Goal: Transaction & Acquisition: Book appointment/travel/reservation

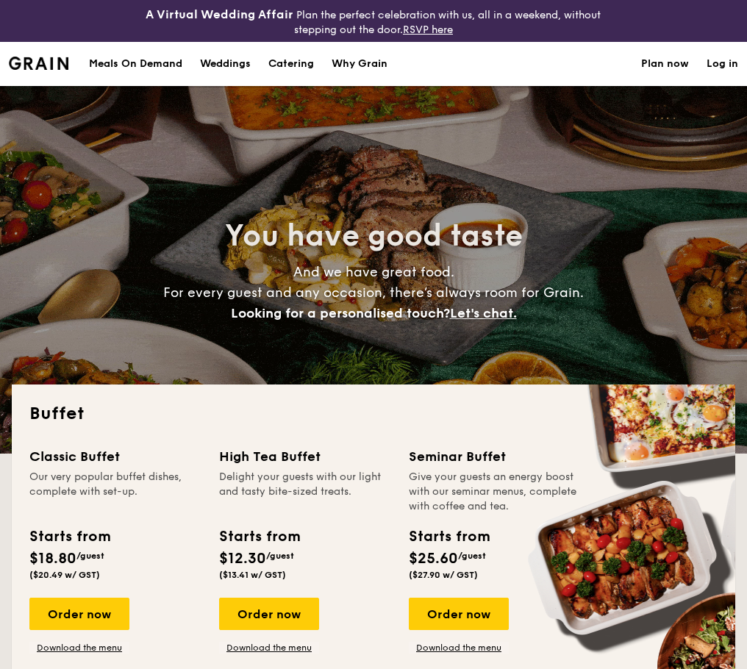
select select
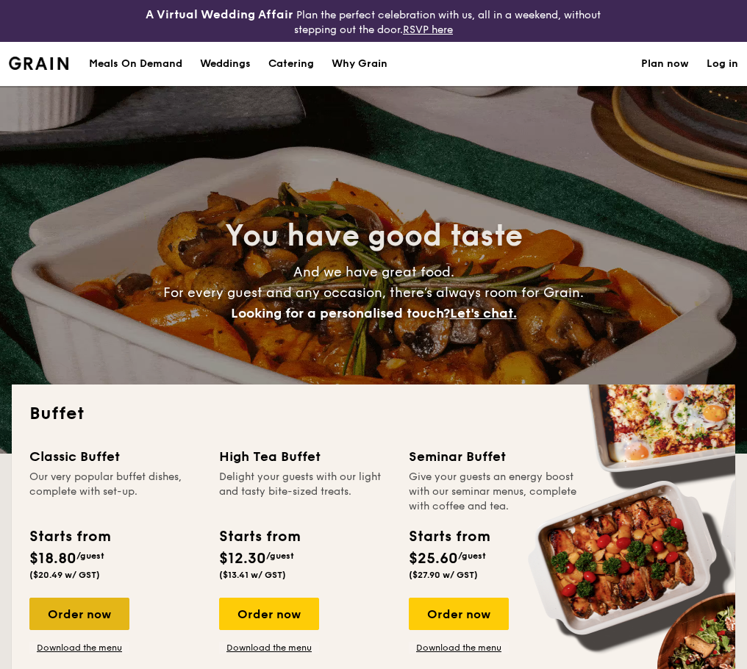
click at [47, 611] on div "Order now" at bounding box center [79, 614] width 100 height 32
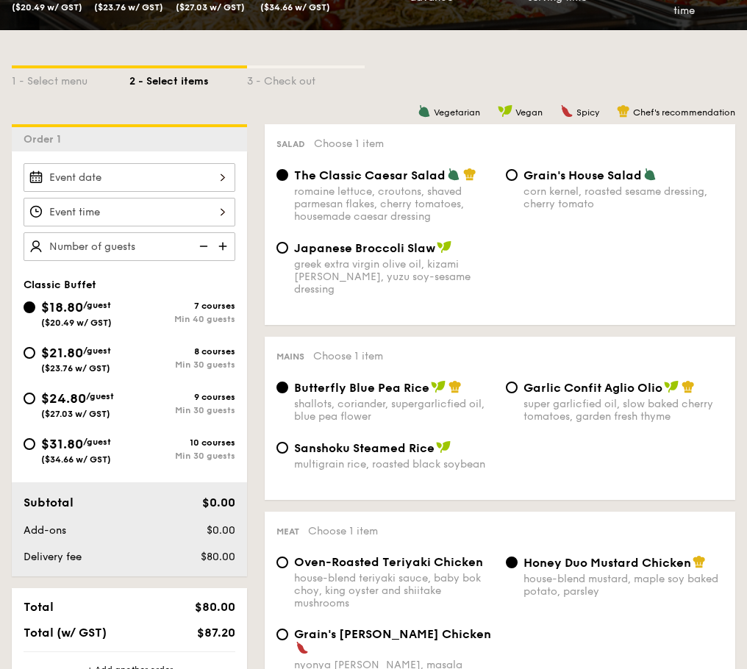
scroll to position [334, 0]
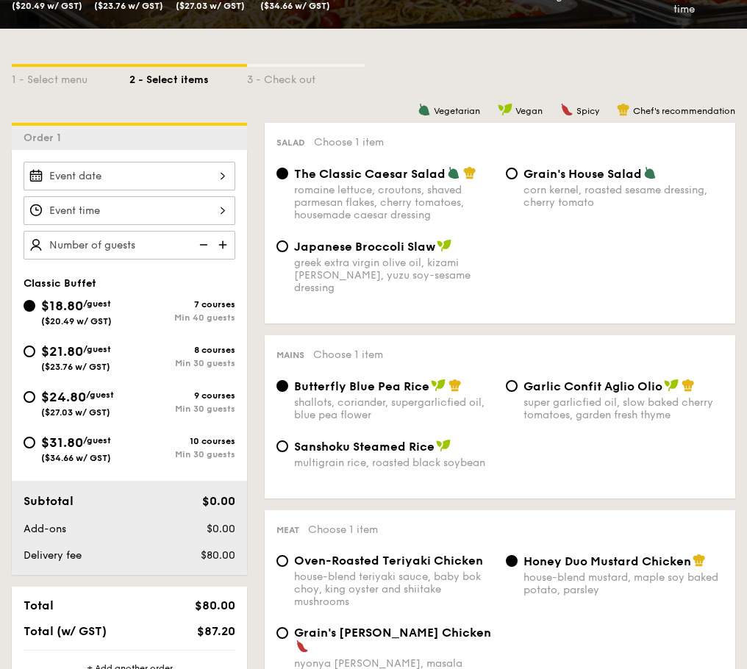
click at [160, 180] on div at bounding box center [130, 176] width 212 height 29
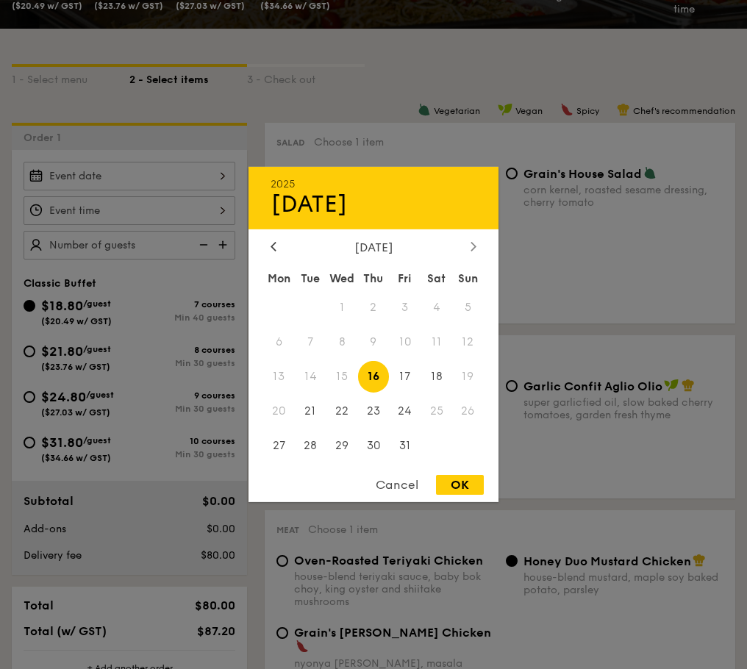
click at [474, 248] on icon at bounding box center [473, 246] width 4 height 9
click at [436, 344] on span "8" at bounding box center [436, 342] width 32 height 32
click at [464, 479] on div "OK" at bounding box center [460, 485] width 48 height 20
type input "Nov 08, 2025"
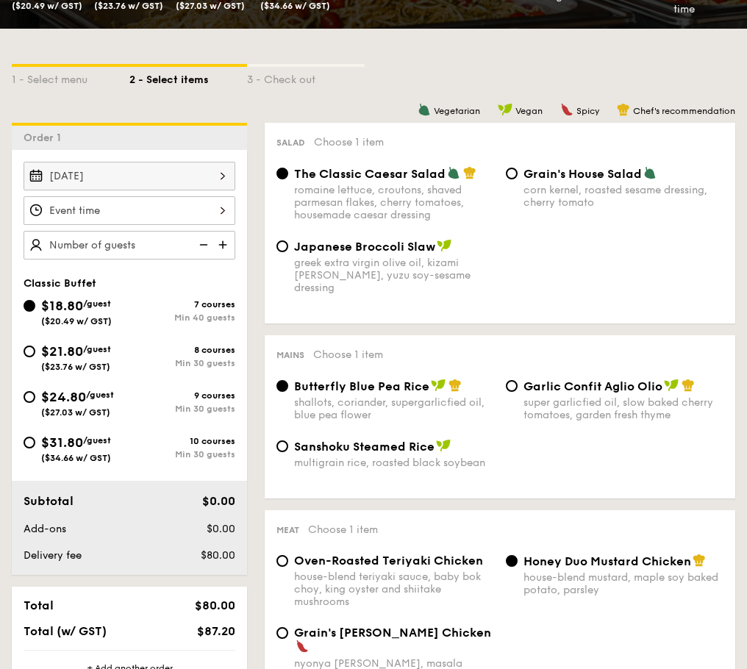
click at [101, 208] on div at bounding box center [130, 210] width 212 height 29
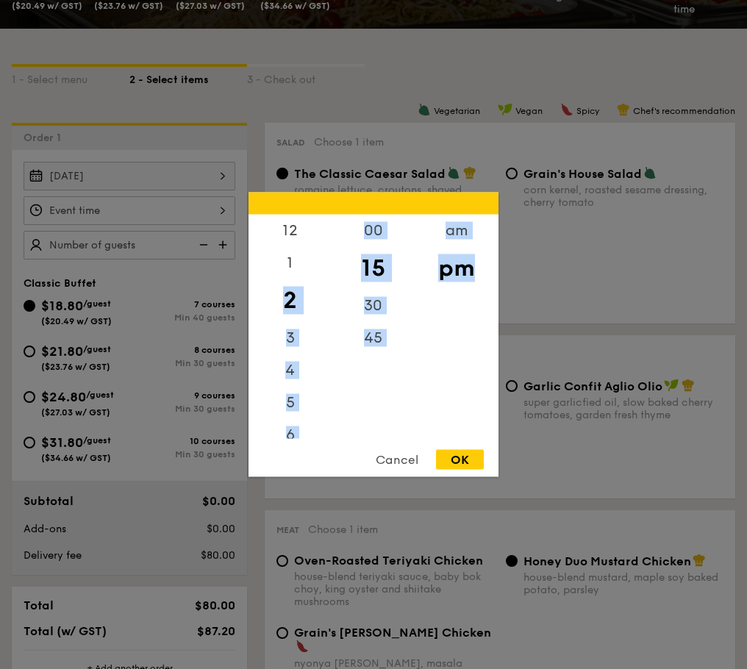
scroll to position [174, 0]
drag, startPoint x: 283, startPoint y: 295, endPoint x: 282, endPoint y: 476, distance: 180.8
click at [282, 476] on div "12 1 2 3 4 5 6 7 8 9 10 11 00 15 30 45 am pm Cancel OK" at bounding box center [373, 335] width 250 height 284
click at [289, 312] on div "8" at bounding box center [289, 325] width 83 height 32
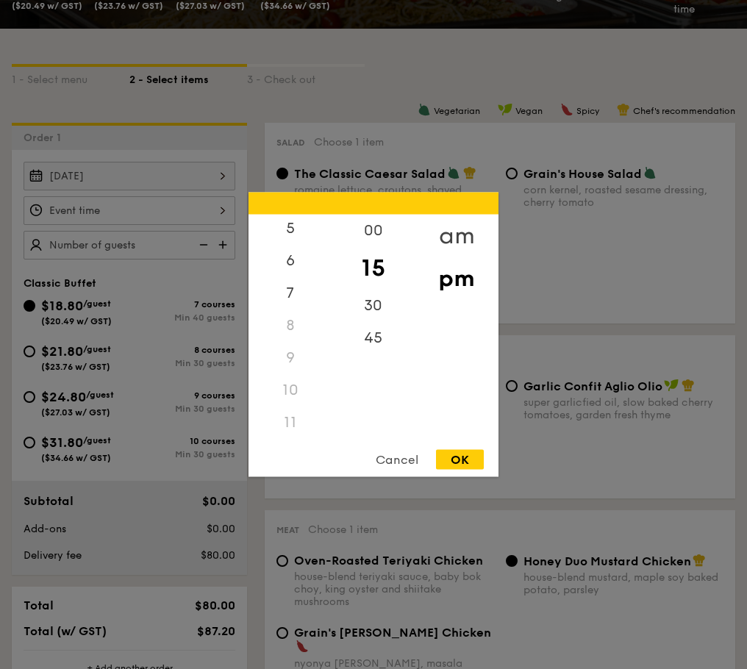
click at [462, 238] on div "am" at bounding box center [456, 236] width 83 height 43
click at [287, 401] on div "10" at bounding box center [289, 395] width 83 height 43
click at [374, 332] on div "45" at bounding box center [372, 333] width 83 height 43
click at [459, 458] on div "OK" at bounding box center [460, 460] width 48 height 20
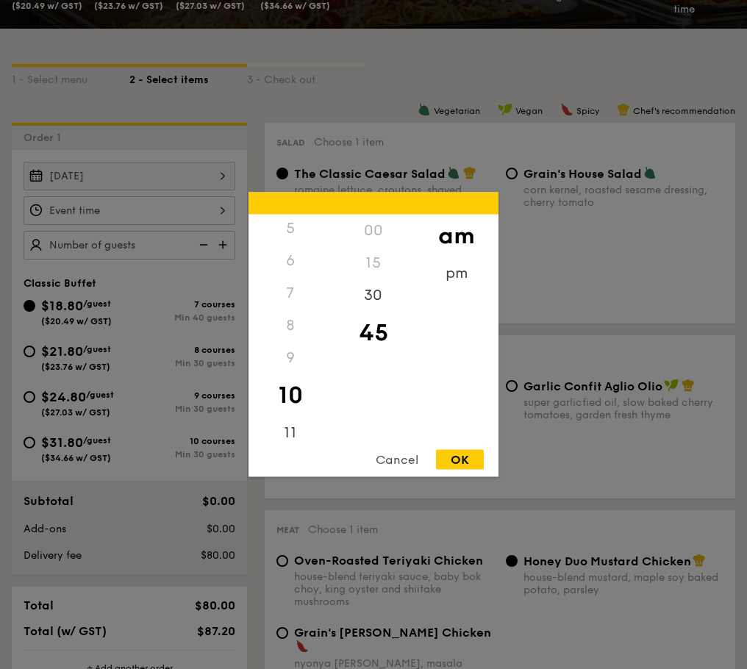
type input "10:45AM"
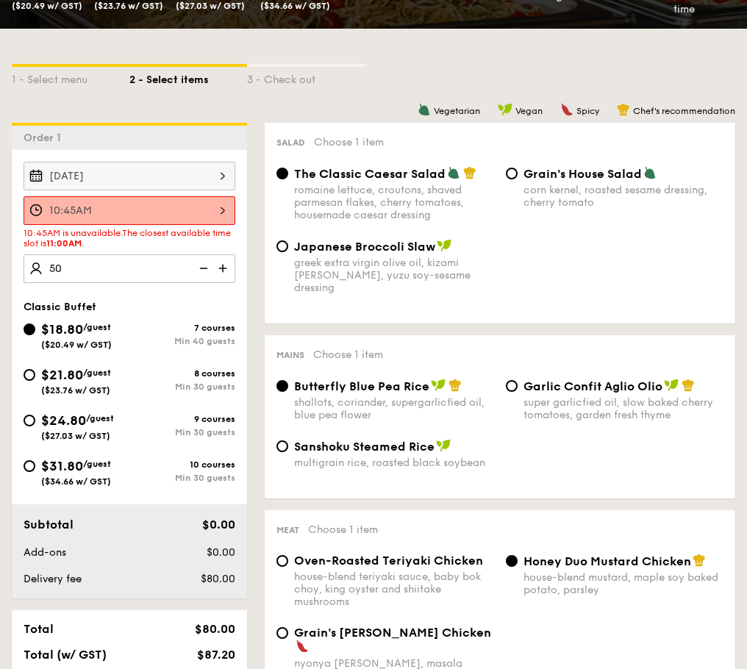
type input "50 guests"
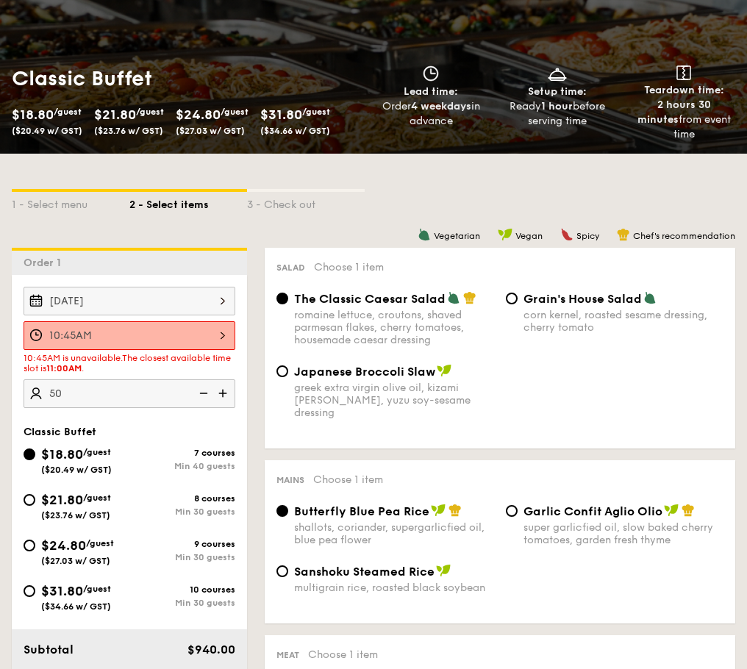
scroll to position [0, 0]
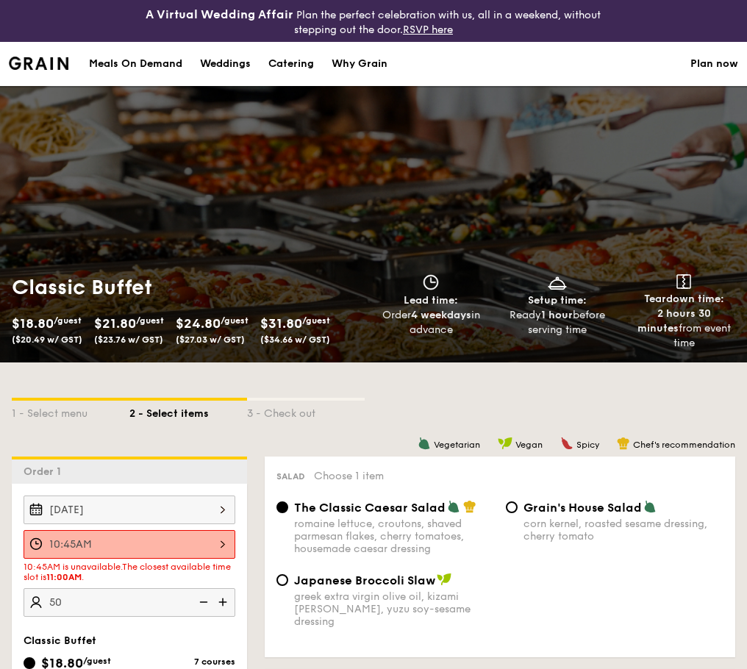
click at [229, 64] on div "Weddings" at bounding box center [225, 64] width 51 height 44
click at [290, 65] on div "Catering" at bounding box center [291, 64] width 46 height 44
select select
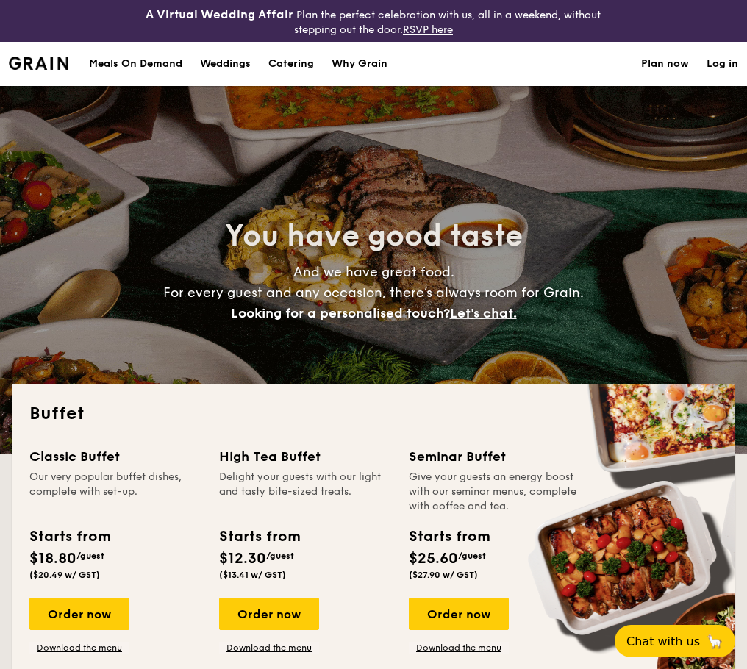
select select
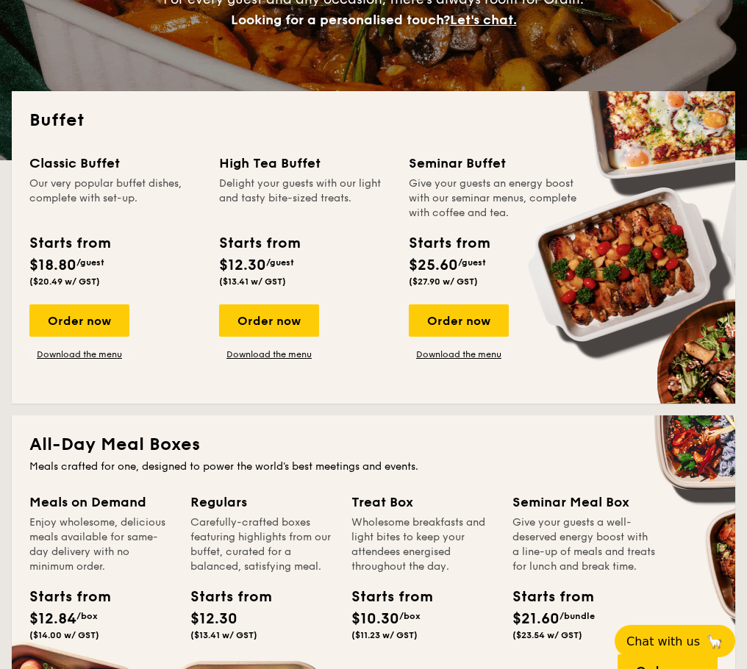
scroll to position [287, 0]
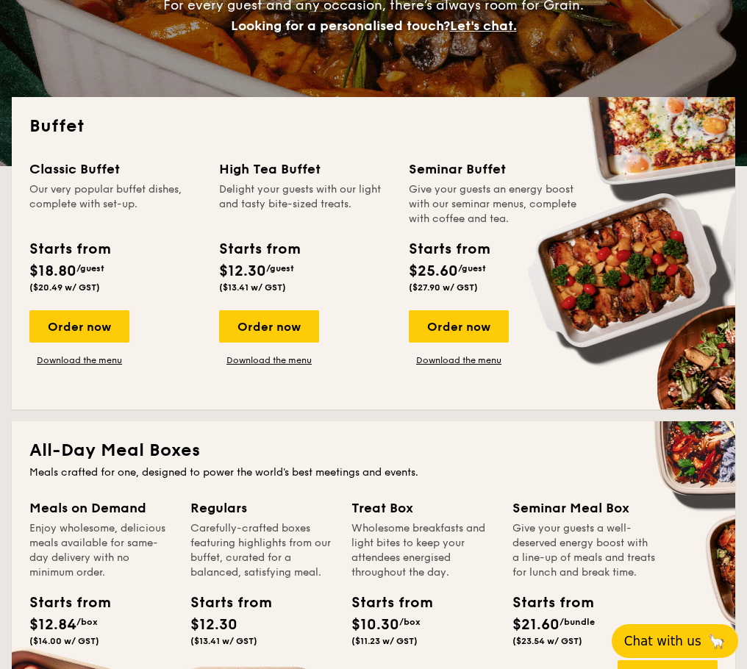
click at [692, 624] on button "Chat with us 🦙" at bounding box center [675, 641] width 126 height 34
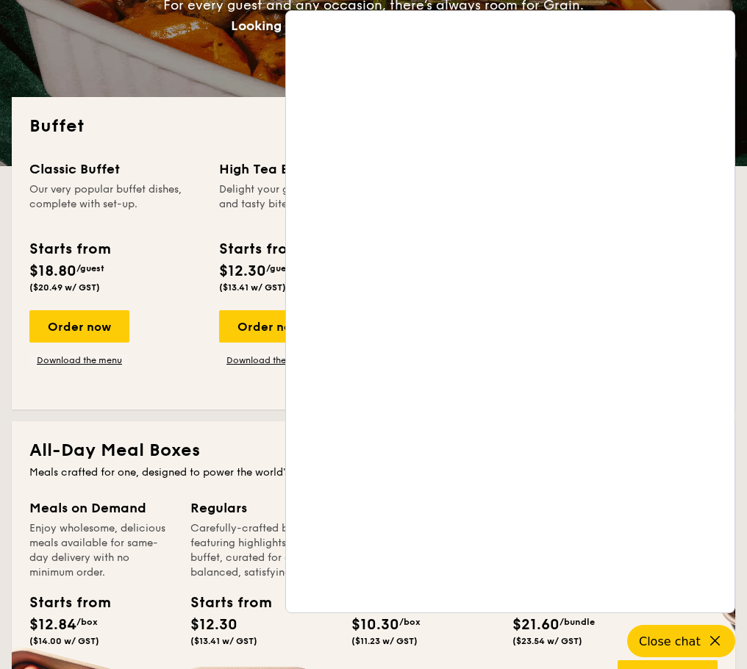
click at [174, 427] on div "All-Day Meal Boxes Meals crafted for one, designed to power the world's best me…" at bounding box center [373, 577] width 723 height 312
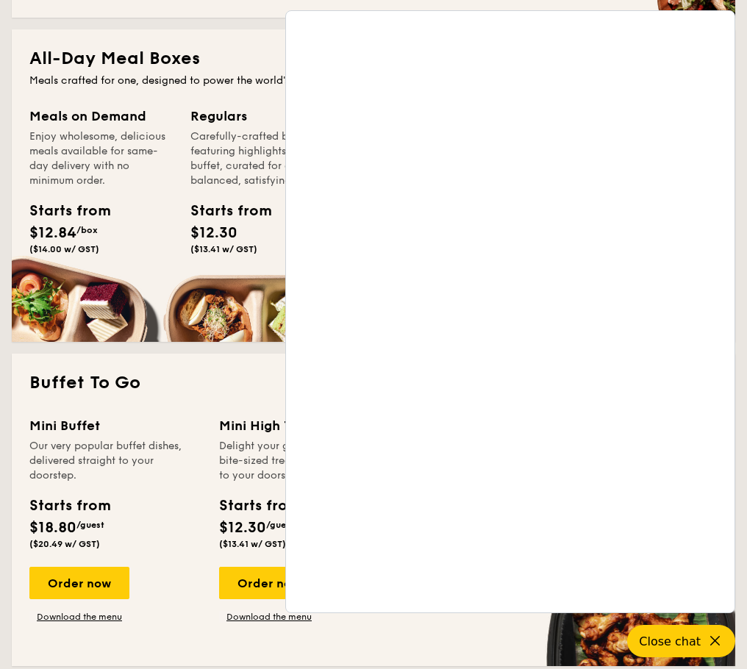
scroll to position [680, 0]
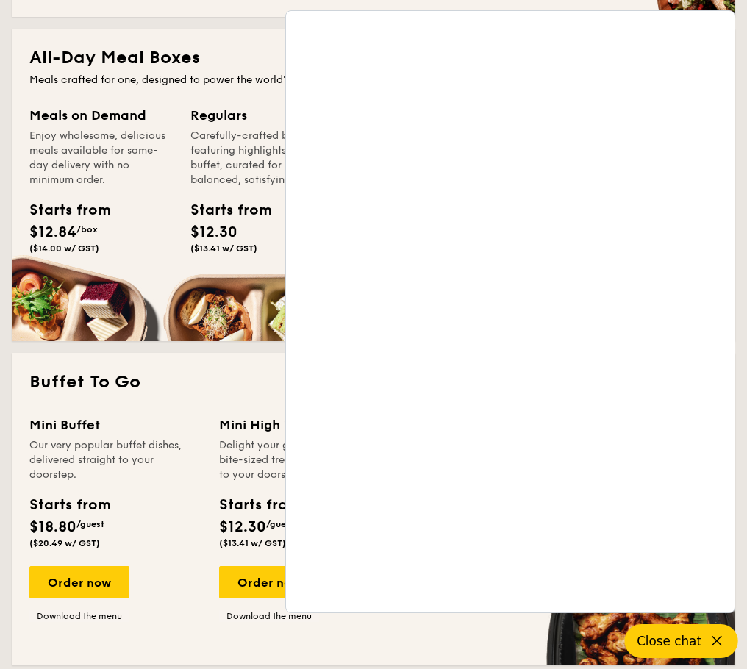
click at [684, 637] on span "Close chat" at bounding box center [669, 641] width 65 height 15
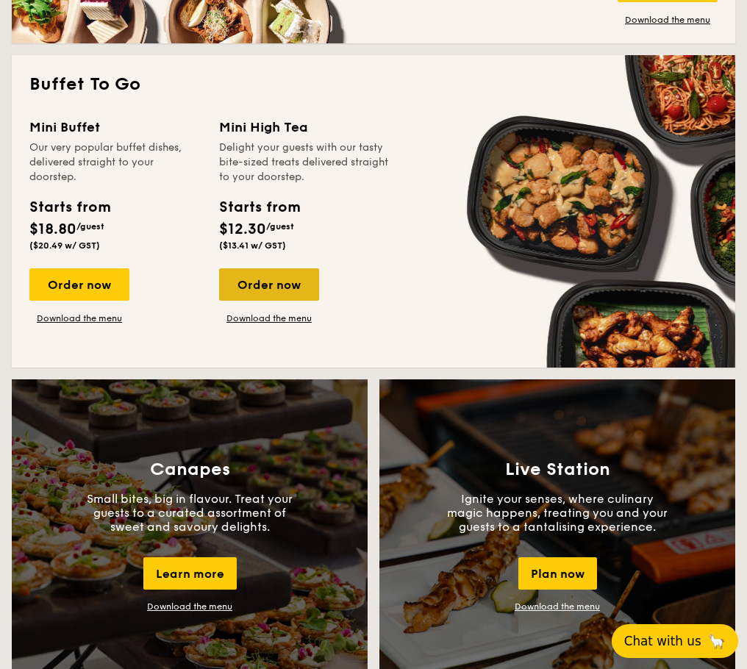
scroll to position [977, 0]
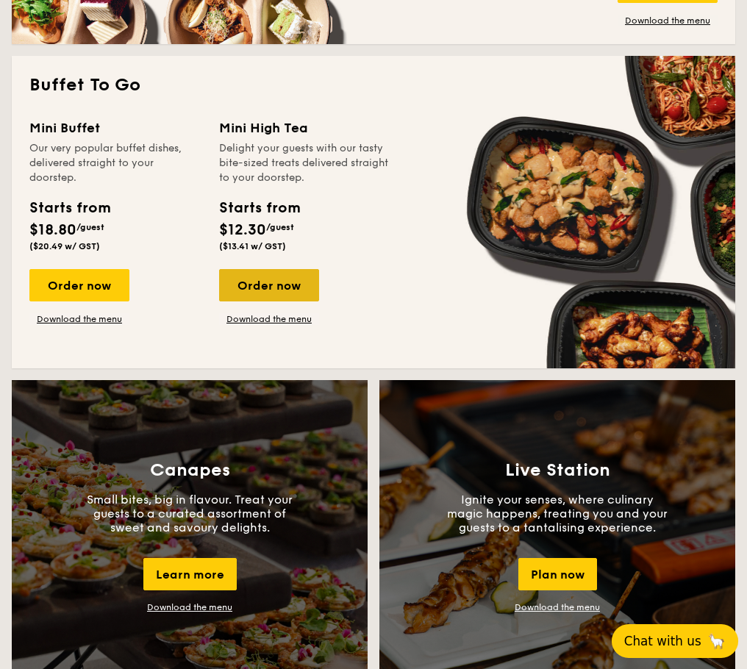
click at [284, 295] on div "Order now" at bounding box center [269, 285] width 100 height 32
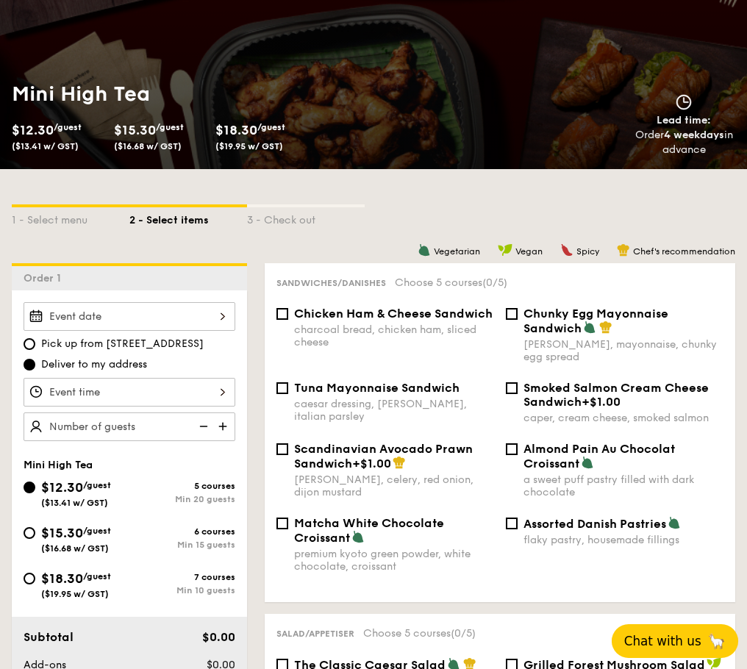
scroll to position [194, 0]
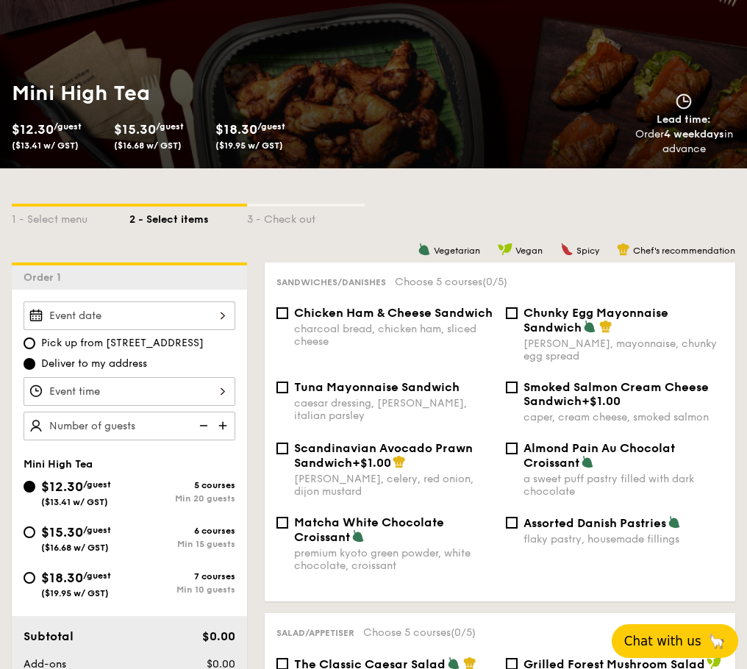
click at [183, 313] on div at bounding box center [130, 315] width 212 height 29
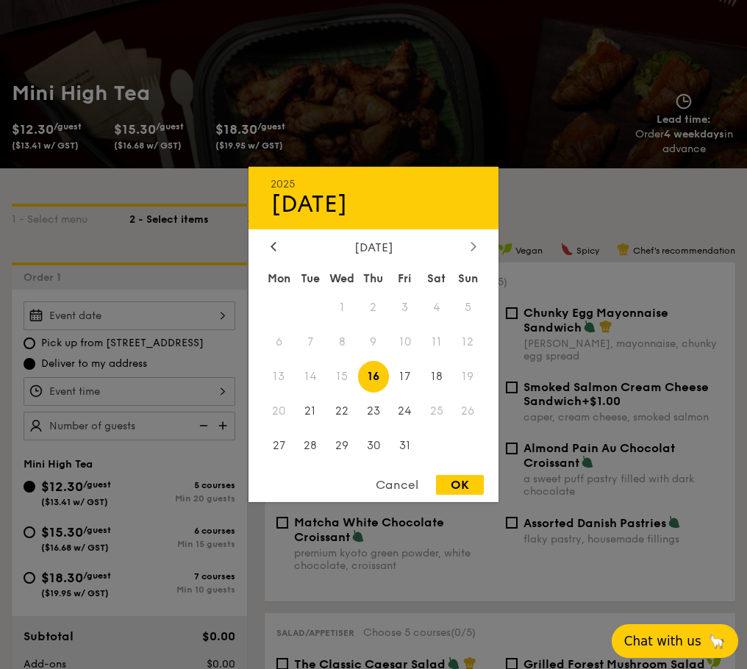
click at [477, 244] on div at bounding box center [473, 247] width 13 height 14
click at [433, 335] on span "8" at bounding box center [436, 342] width 32 height 32
click at [462, 484] on div "OK" at bounding box center [460, 485] width 48 height 20
type input "Nov 08, 2025"
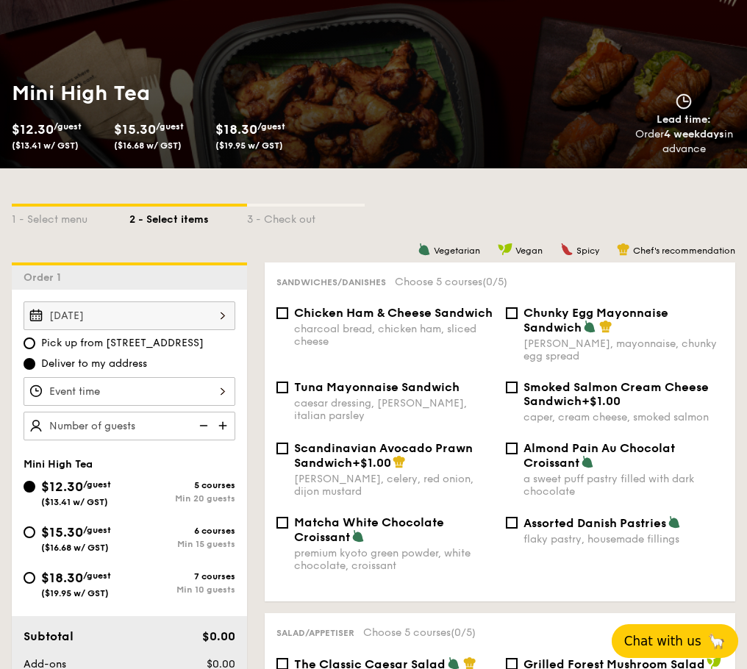
click at [187, 395] on div at bounding box center [130, 391] width 212 height 29
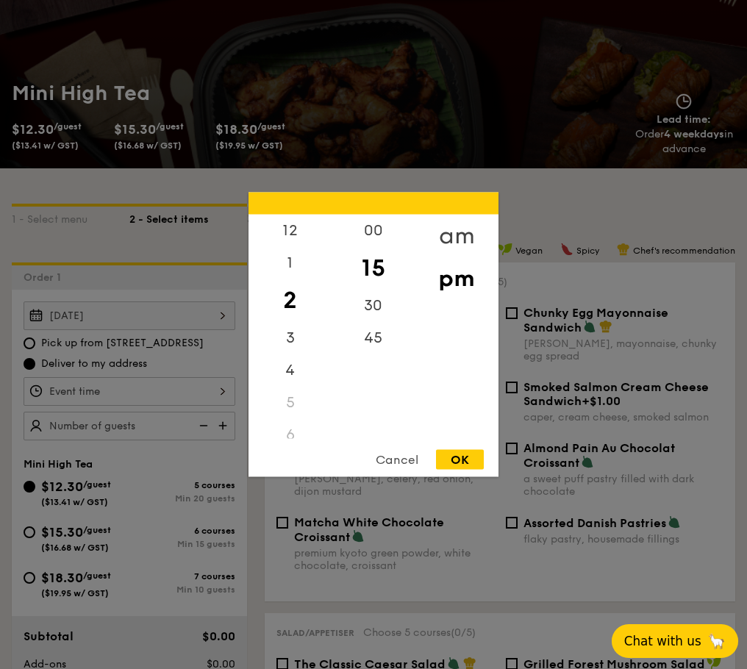
click at [453, 226] on div "am" at bounding box center [456, 236] width 83 height 43
click at [283, 394] on div "10" at bounding box center [289, 391] width 83 height 43
click at [365, 337] on div "45" at bounding box center [372, 343] width 83 height 43
click at [366, 287] on div "30" at bounding box center [372, 300] width 83 height 43
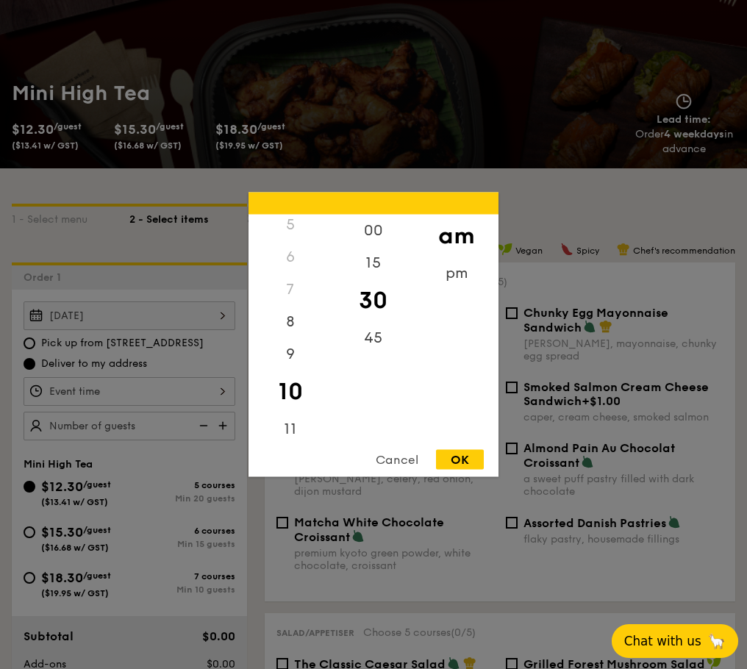
click at [445, 459] on div "OK" at bounding box center [460, 460] width 48 height 20
type input "10:30AM"
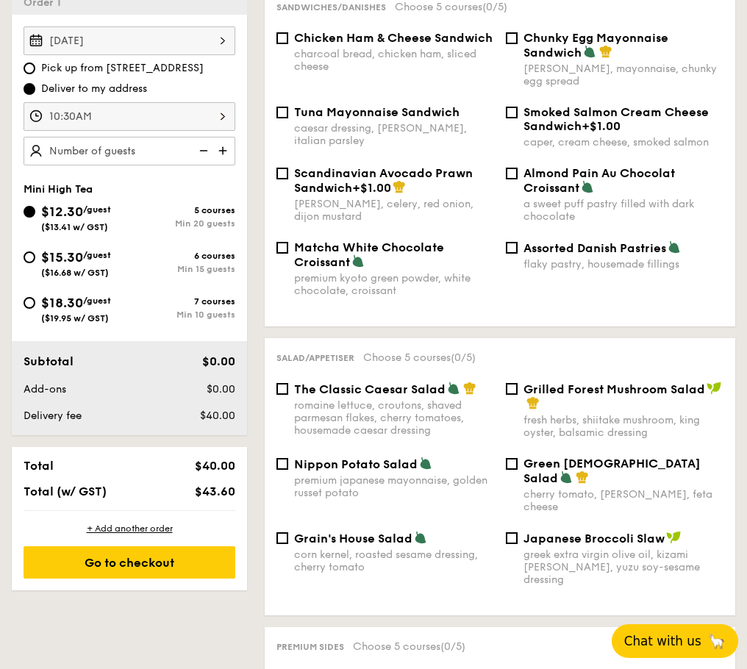
scroll to position [470, 0]
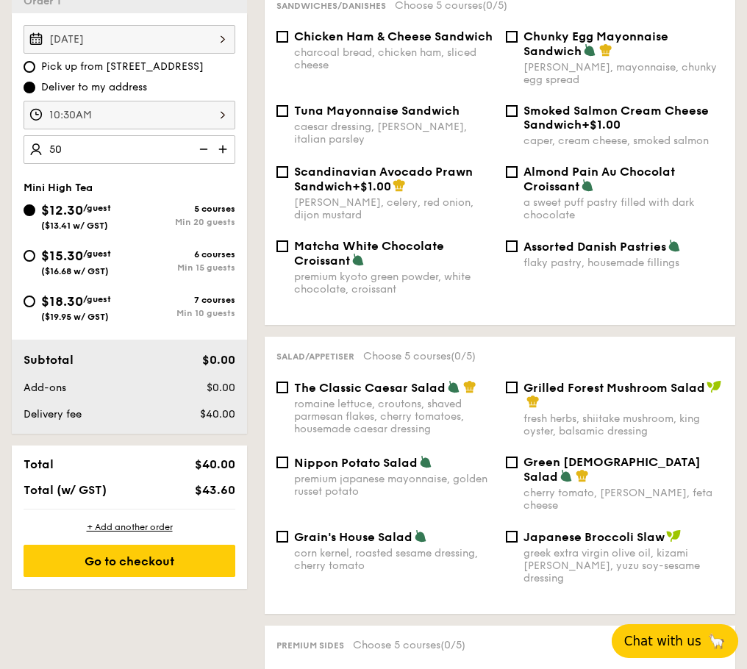
type input "50 guests"
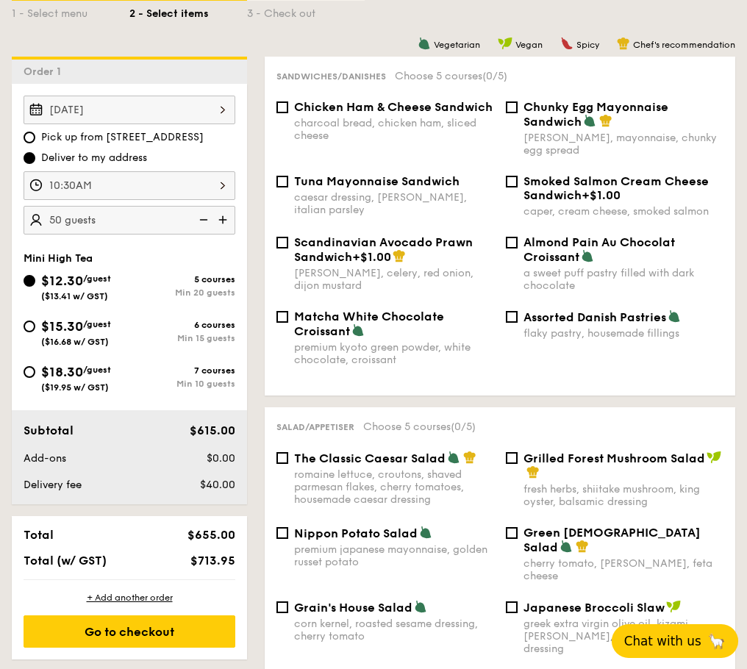
scroll to position [0, 0]
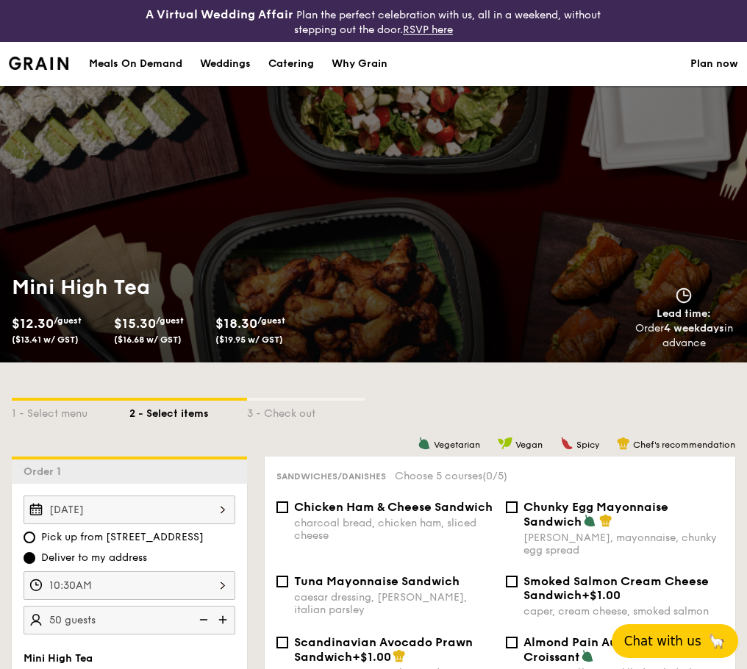
click at [57, 327] on div "$12.30 /guest ($13.41 w/ GST)" at bounding box center [57, 328] width 90 height 32
click at [76, 404] on div "1 - Select menu" at bounding box center [71, 411] width 118 height 21
select select
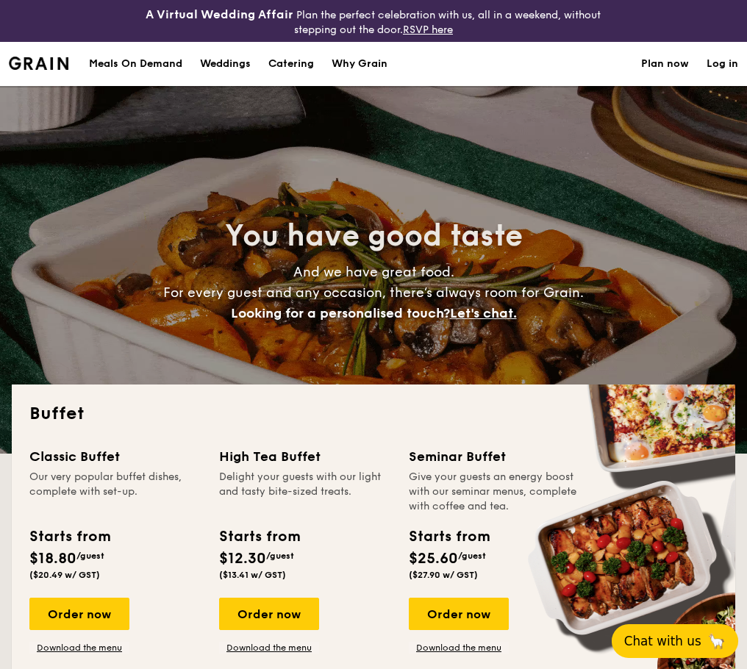
click at [173, 62] on div "Meals On Demand" at bounding box center [135, 64] width 93 height 44
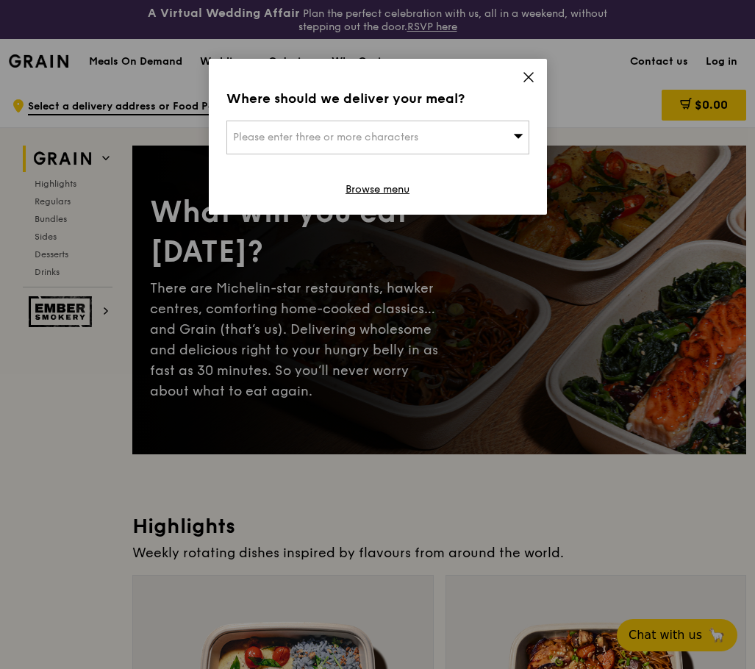
click at [503, 135] on div "Please enter three or more characters" at bounding box center [377, 138] width 303 height 34
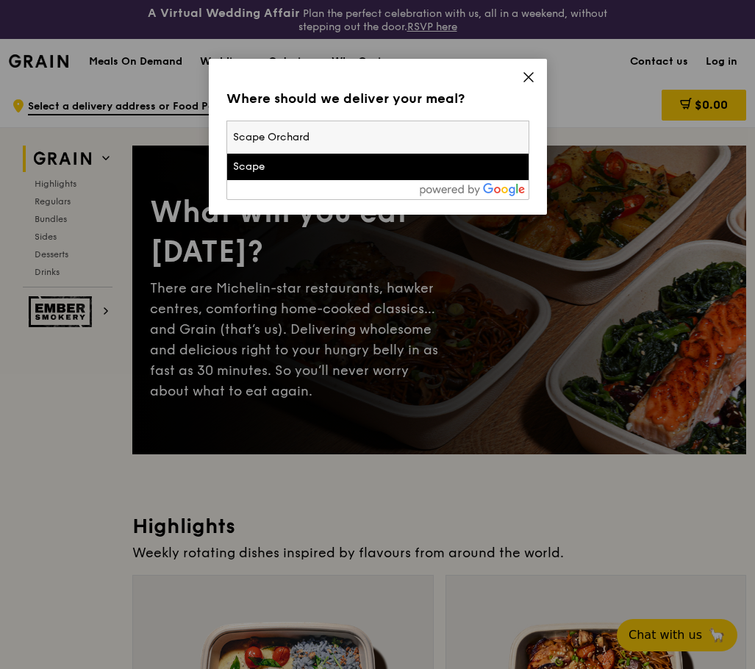
type input "Scape Orchard"
click at [381, 168] on div "Scape" at bounding box center [342, 166] width 218 height 15
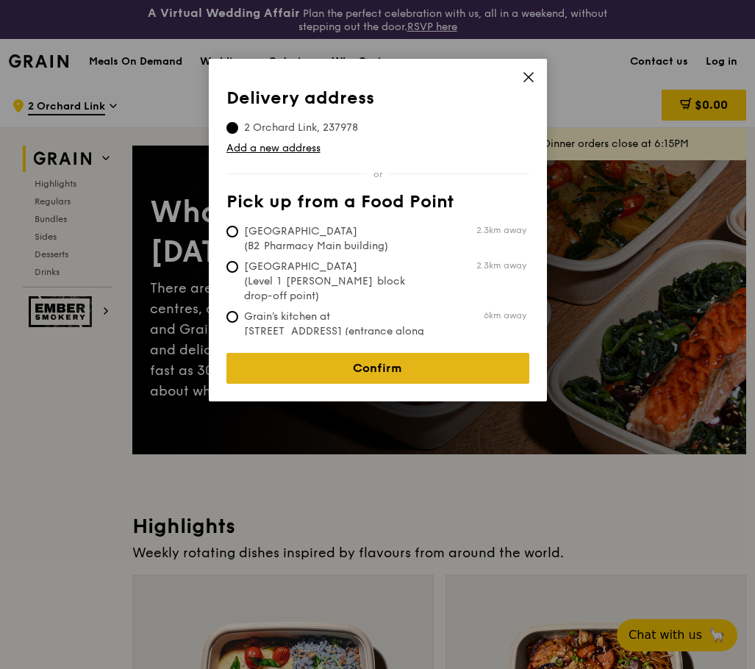
click at [347, 353] on link "Confirm" at bounding box center [377, 368] width 303 height 31
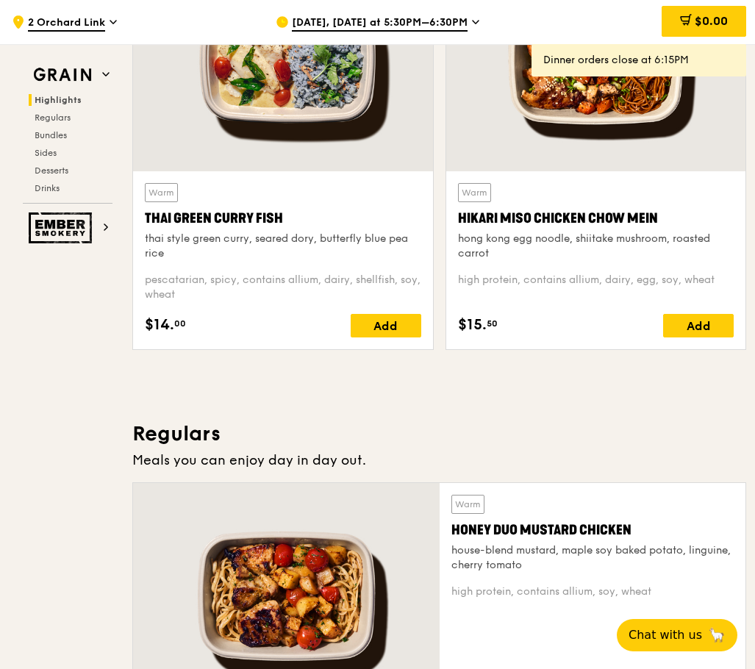
scroll to position [460, 0]
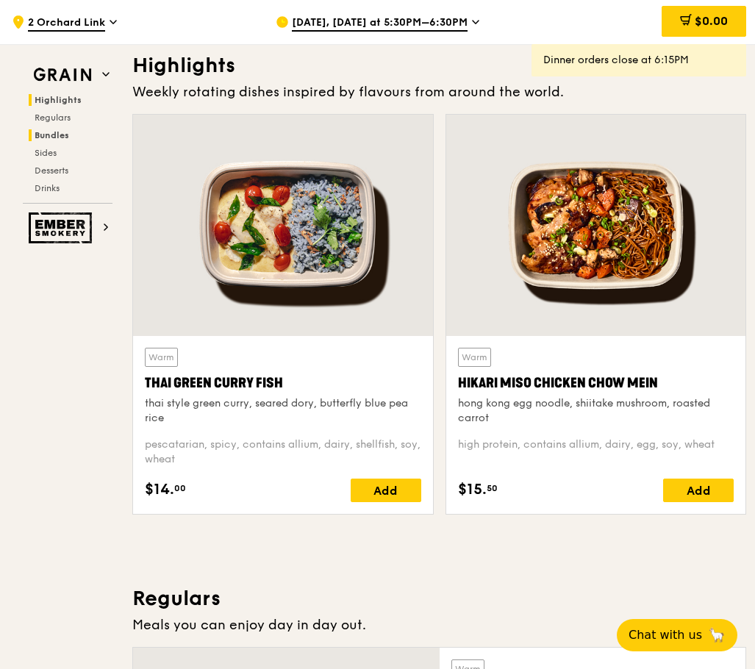
click at [65, 135] on span "Bundles" at bounding box center [52, 135] width 35 height 10
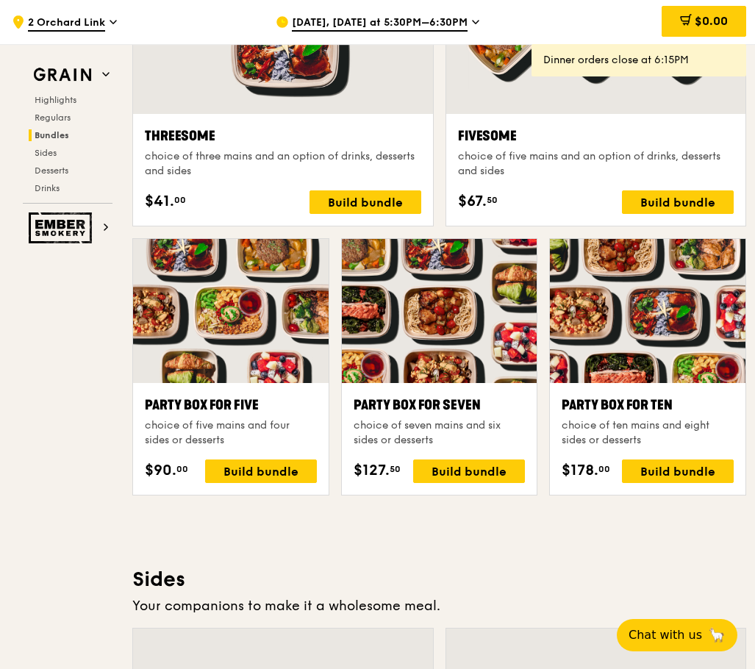
scroll to position [2681, 0]
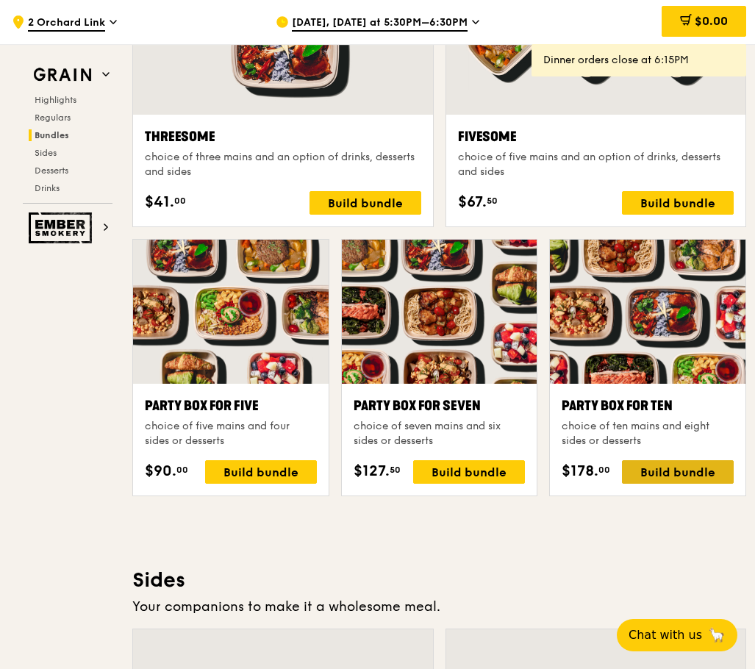
click at [648, 479] on div "Build bundle" at bounding box center [678, 472] width 112 height 24
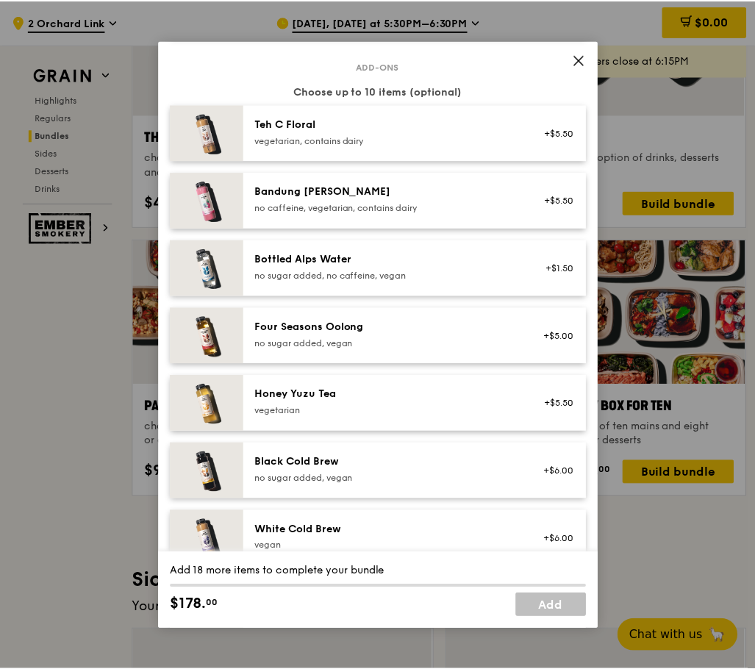
scroll to position [1844, 0]
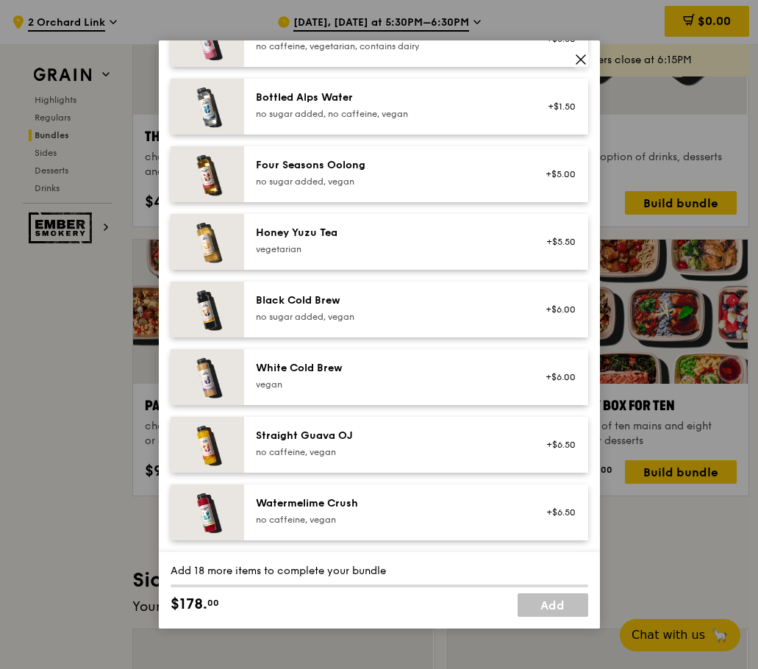
click at [581, 57] on icon at bounding box center [580, 59] width 13 height 13
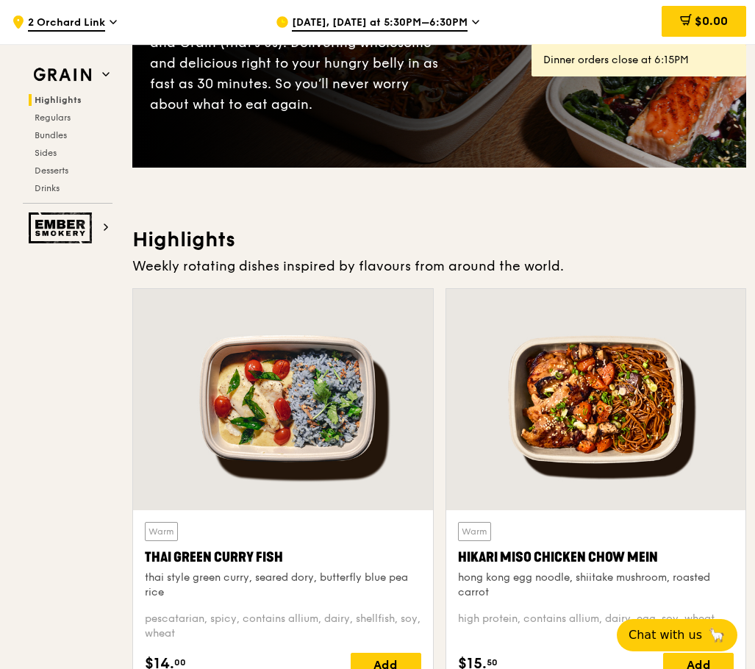
scroll to position [0, 0]
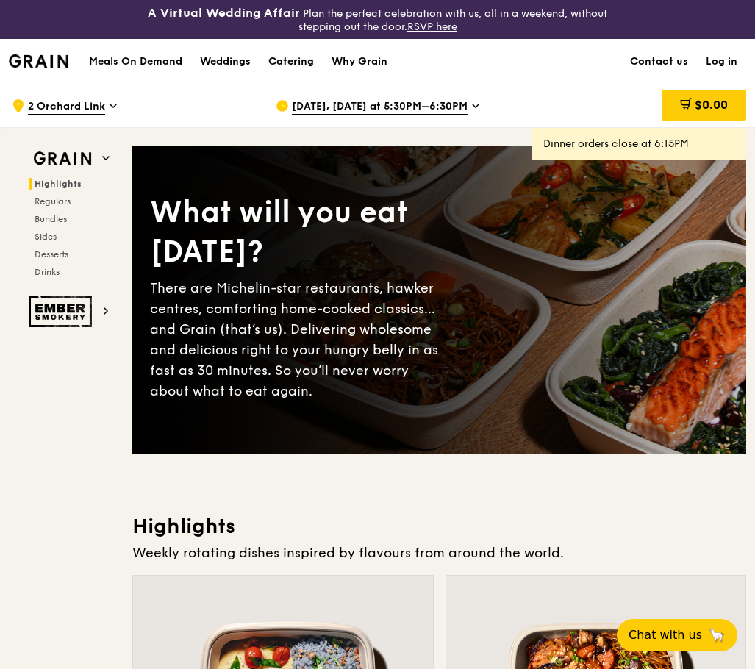
click at [281, 64] on div "Catering" at bounding box center [291, 62] width 46 height 44
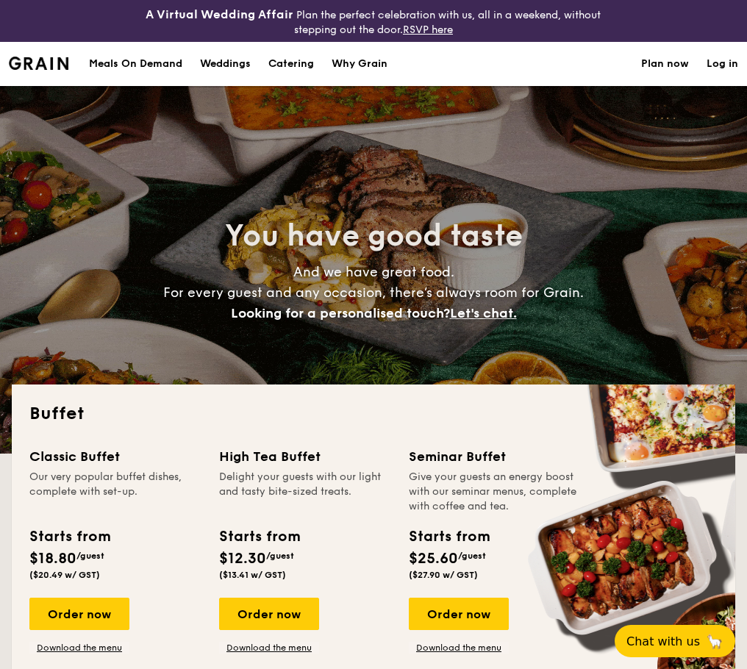
select select
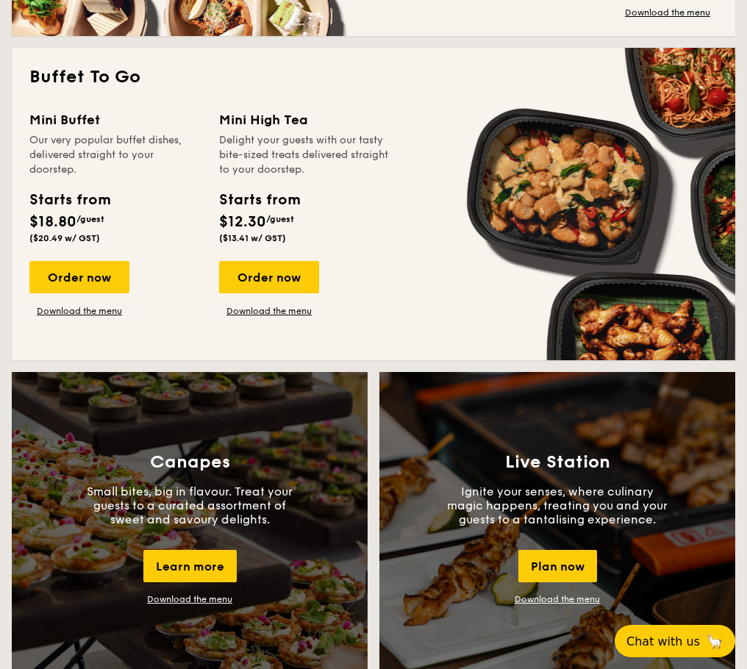
scroll to position [1147, 0]
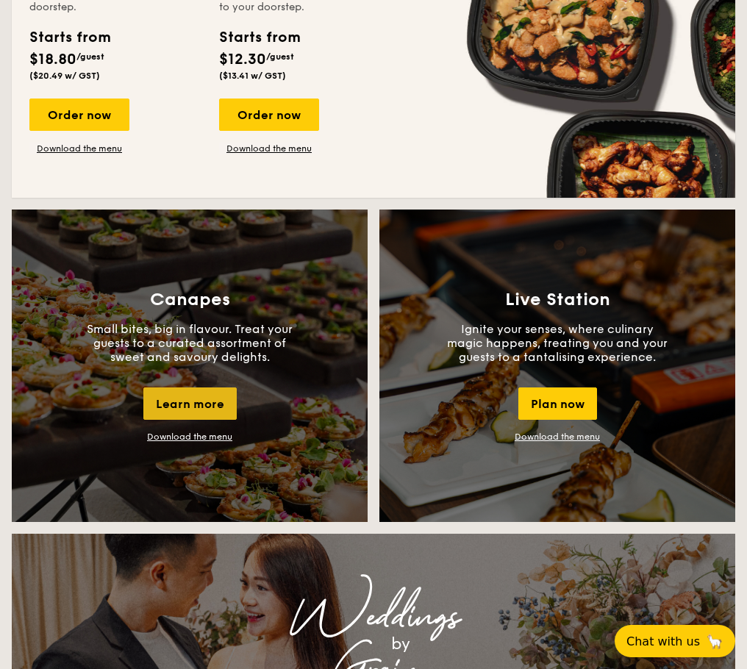
click at [171, 404] on div "Learn more" at bounding box center [189, 403] width 93 height 32
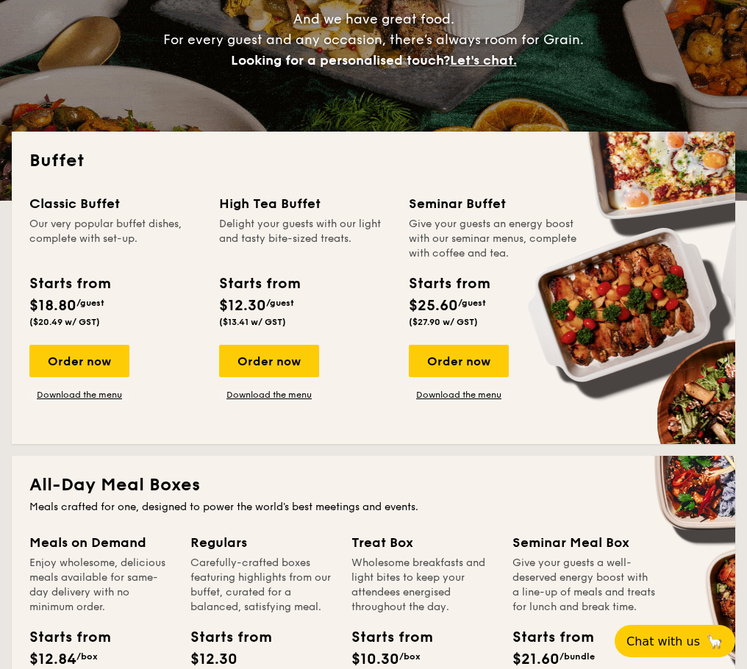
scroll to position [0, 0]
